Goal: Task Accomplishment & Management: Manage account settings

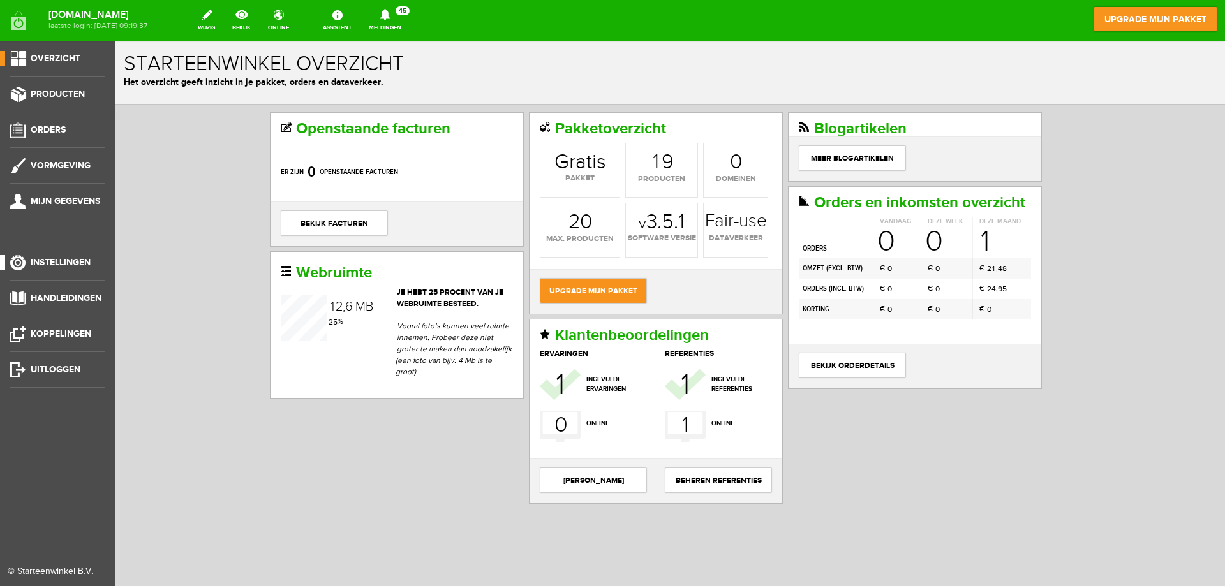
click at [78, 261] on span "Instellingen" at bounding box center [61, 262] width 60 height 11
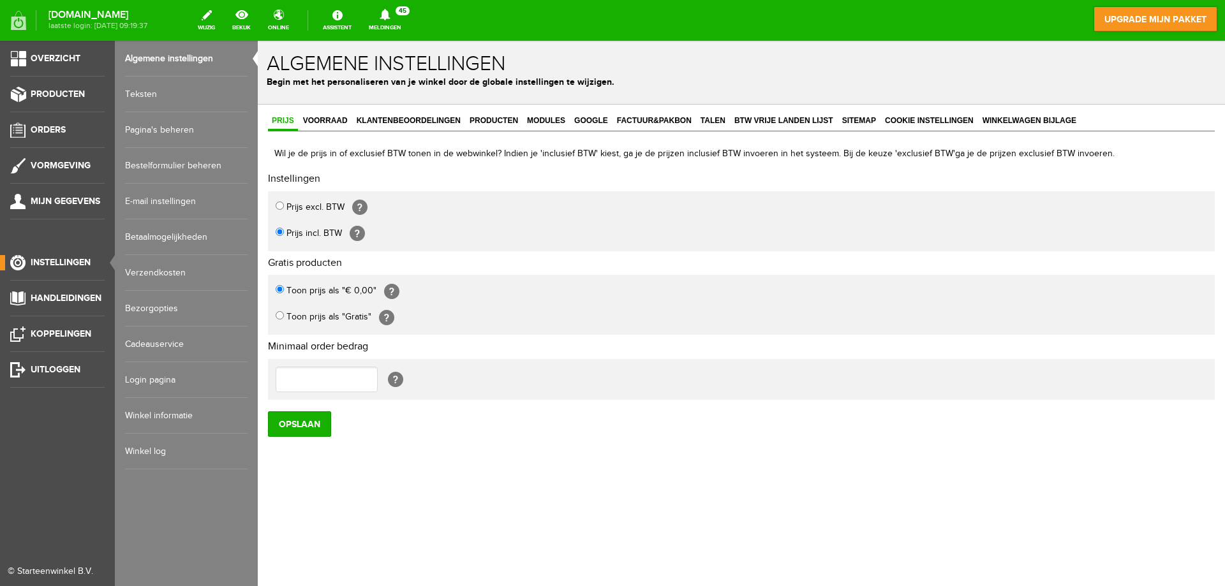
click at [181, 269] on link "Verzendkosten" at bounding box center [186, 273] width 122 height 36
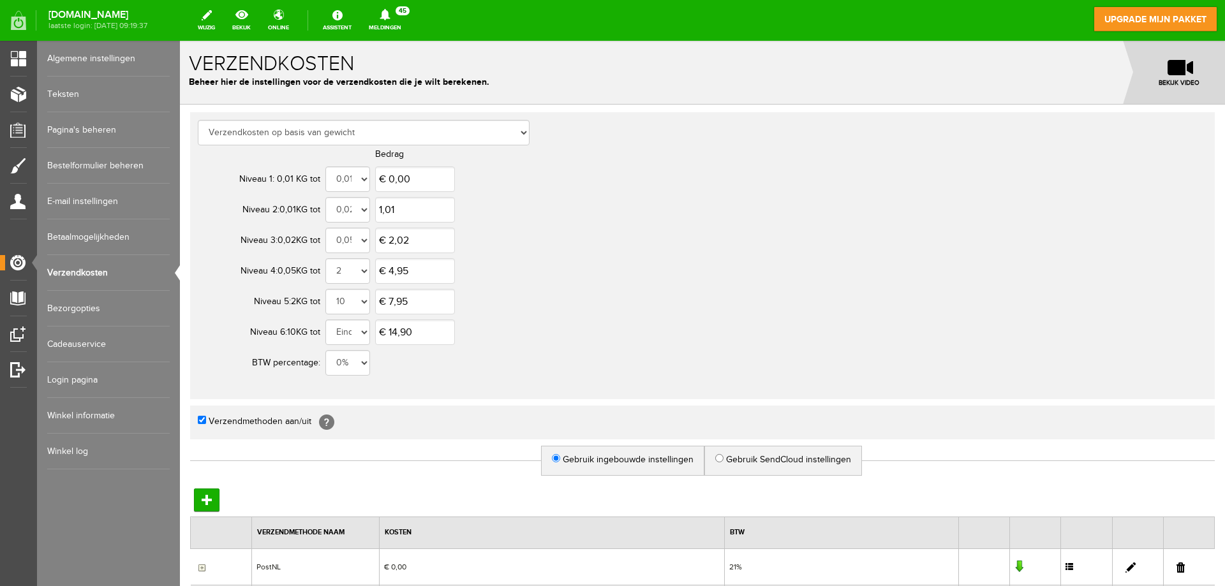
click at [418, 214] on input "1,01" at bounding box center [415, 210] width 80 height 26
type input "€ 1,31"
type input "€ 2,62"
type input "€ 5,25"
type input "€ 8,25"
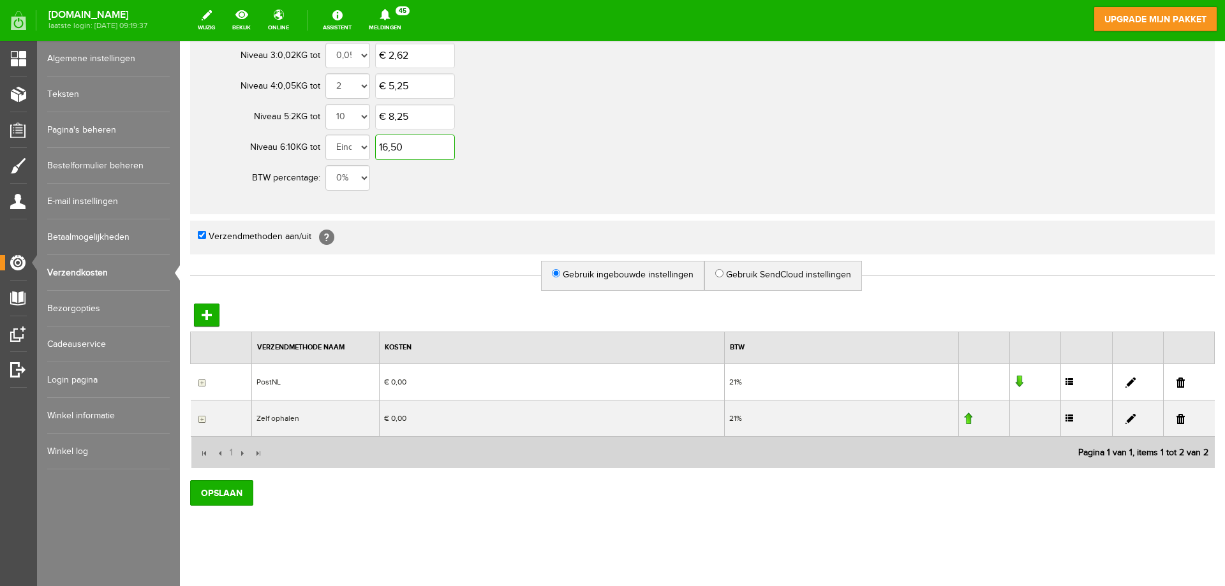
scroll to position [199, 0]
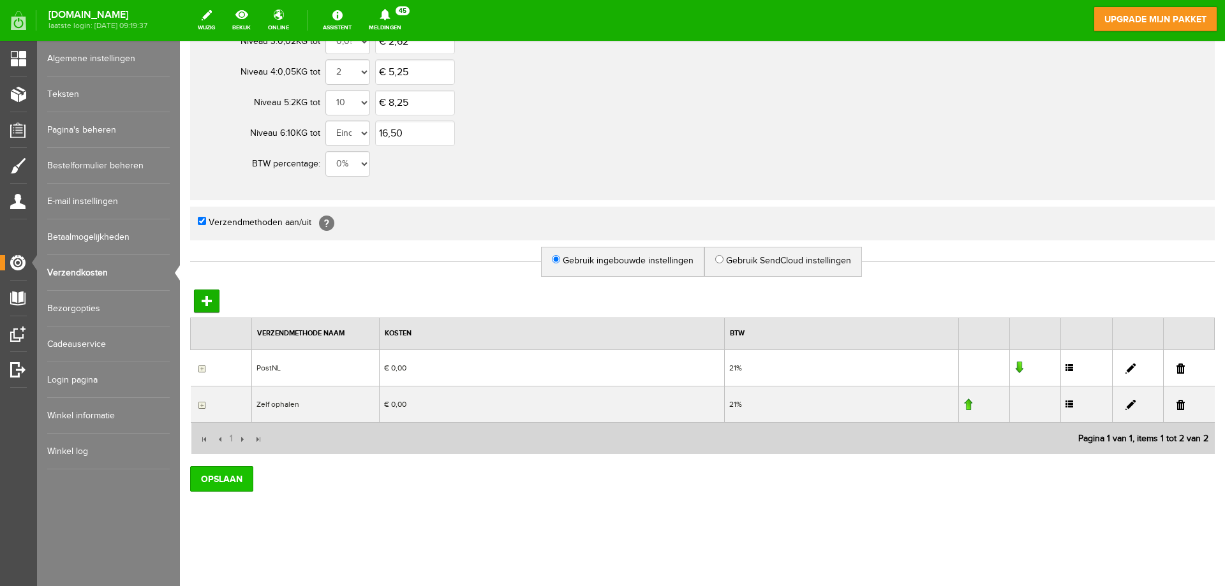
type input "€ 16,50"
click at [221, 476] on input "Opslaan" at bounding box center [221, 479] width 63 height 26
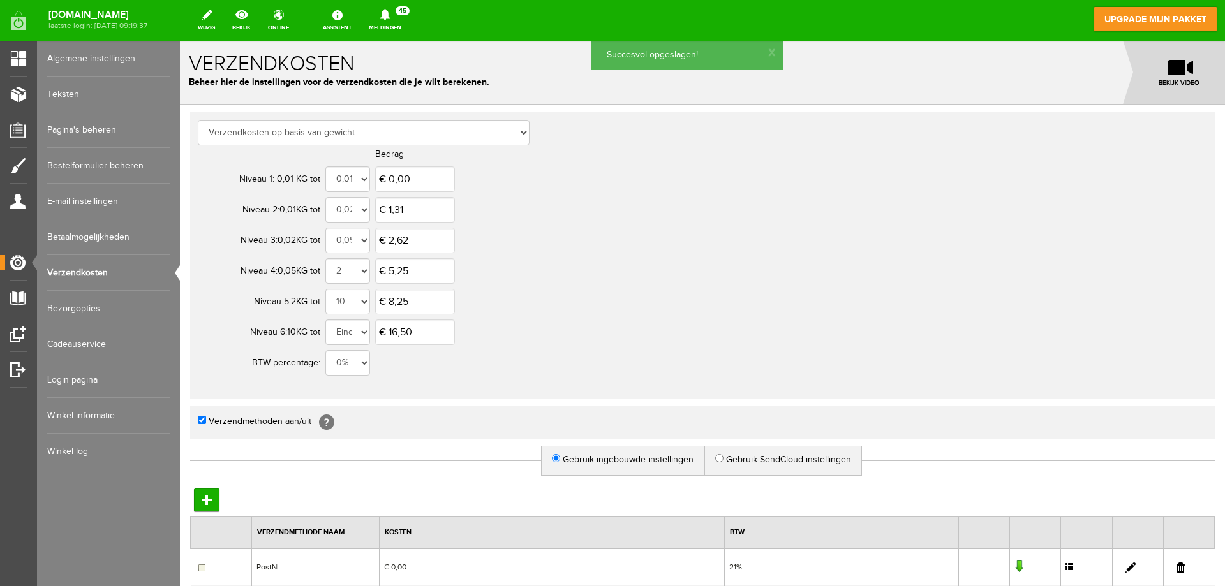
scroll to position [0, 0]
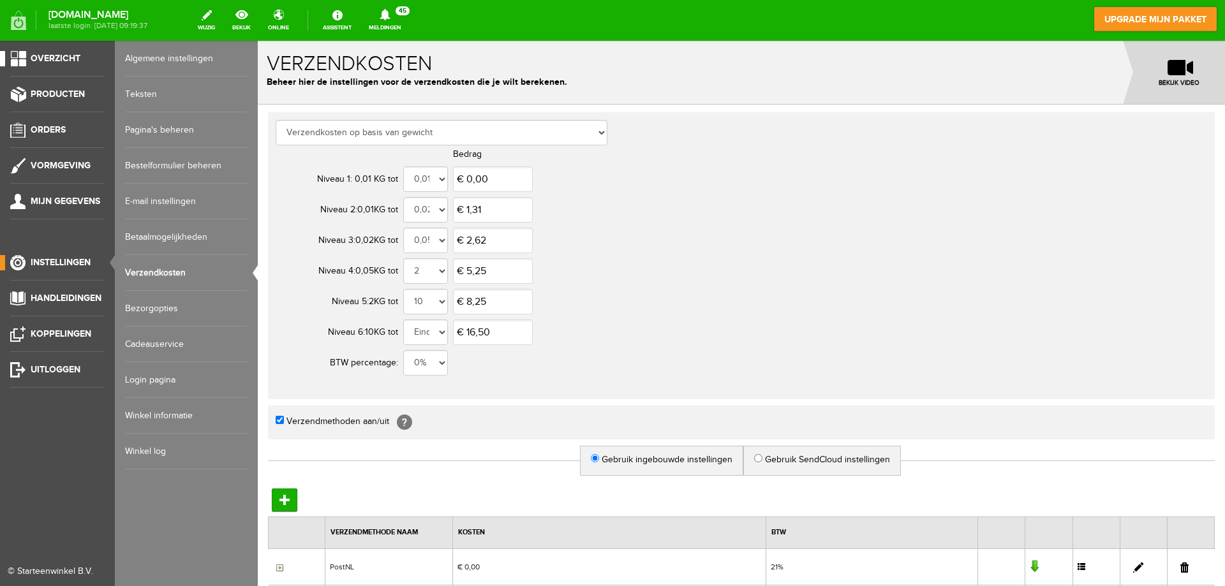
click at [24, 58] on link "Overzicht" at bounding box center [52, 58] width 105 height 15
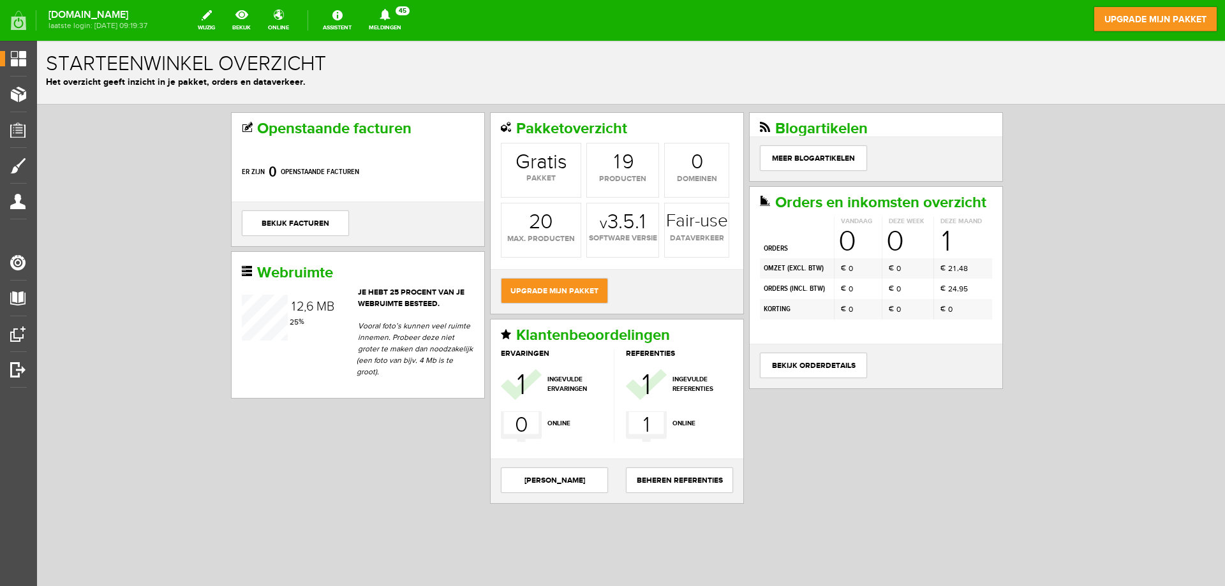
click at [17, 26] on span at bounding box center [18, 20] width 31 height 19
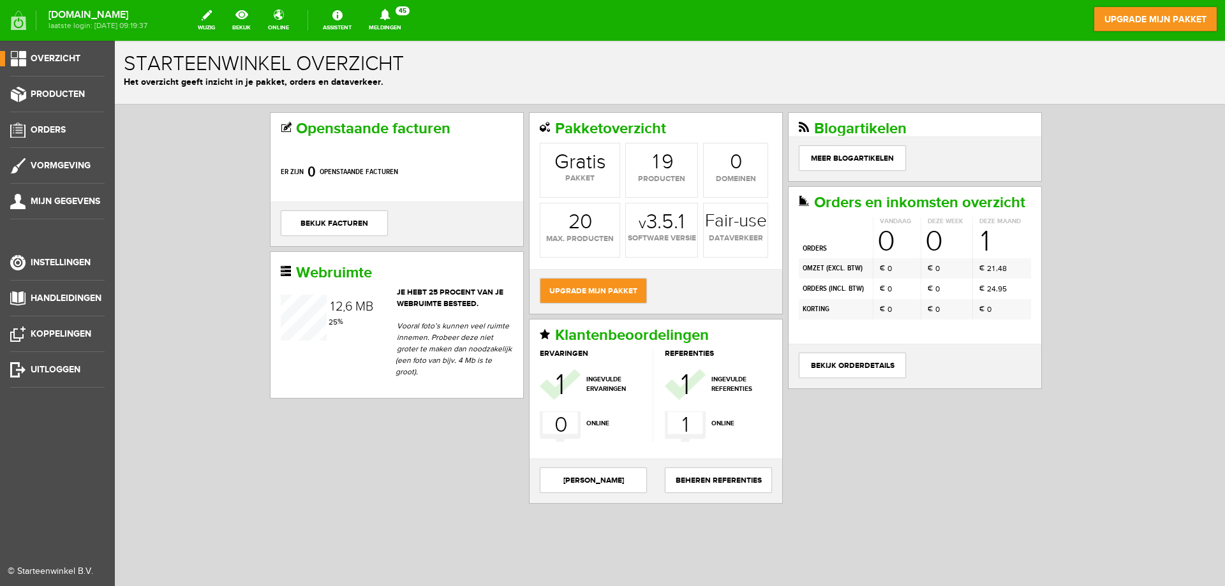
click at [24, 360] on ul "Overzicht Producten Orders Vormgeving Mijn gegevens Instellingen Handleidingen …" at bounding box center [57, 334] width 115 height 586
click at [35, 366] on span "Uitloggen" at bounding box center [56, 369] width 50 height 11
